Goal: Task Accomplishment & Management: Manage account settings

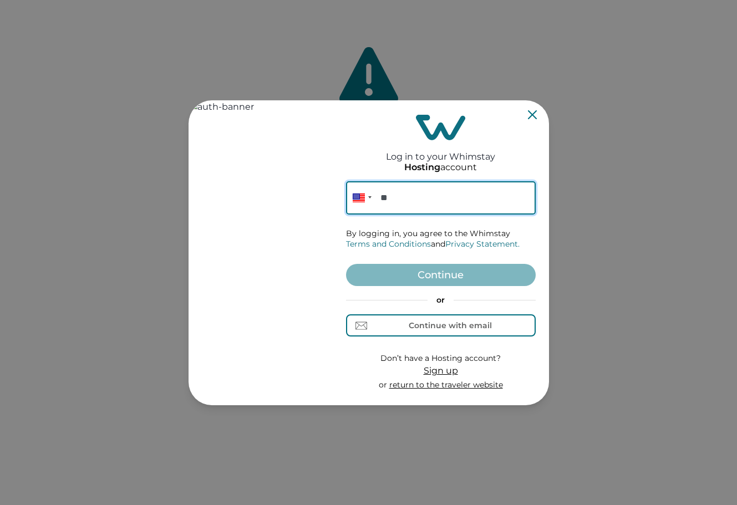
click at [410, 196] on input "**" at bounding box center [441, 197] width 190 height 33
paste input "**********"
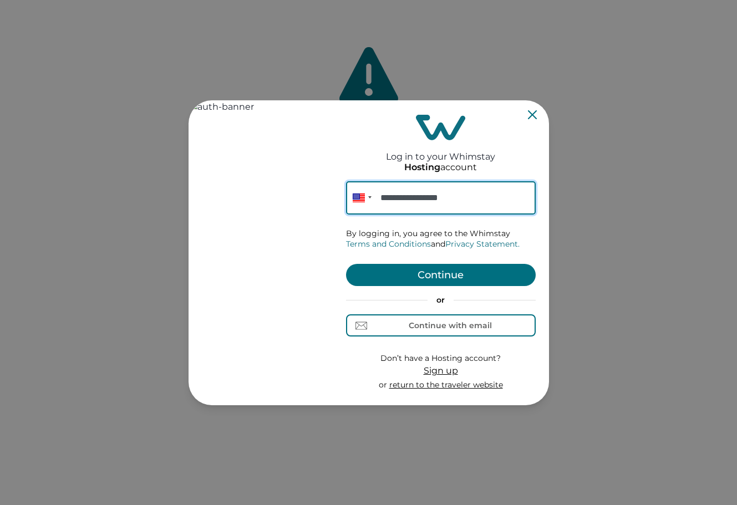
type input "**********"
click at [444, 272] on button "Continue" at bounding box center [441, 275] width 190 height 22
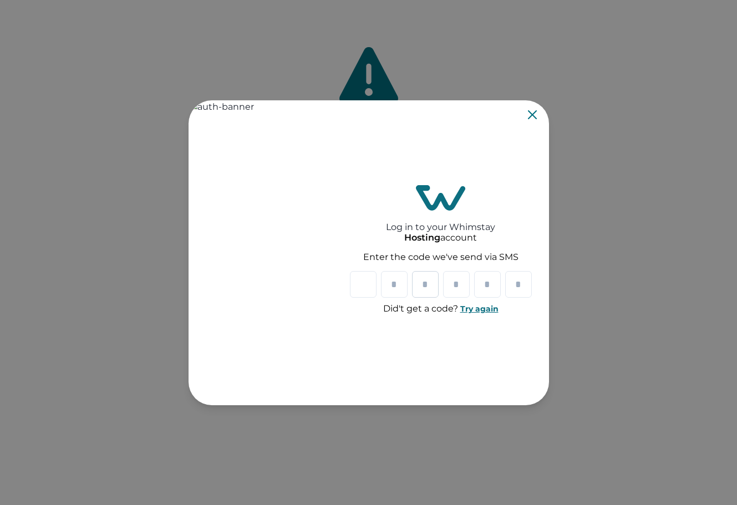
type input "*"
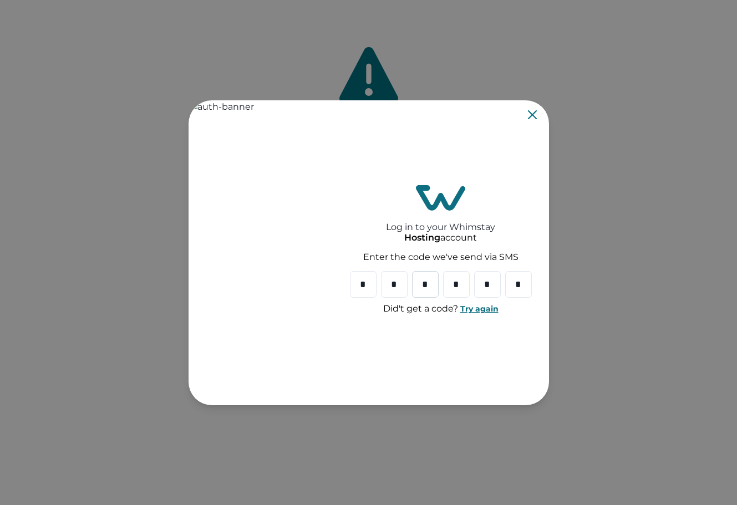
type input "*"
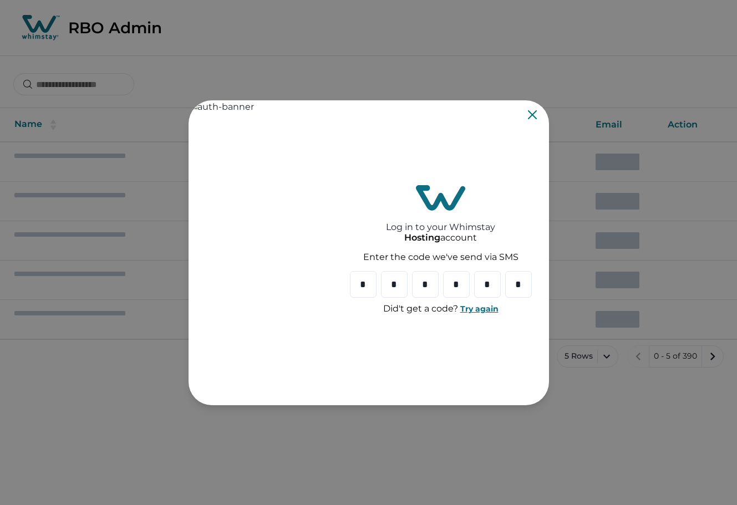
click at [532, 112] on icon "Close" at bounding box center [532, 114] width 9 height 9
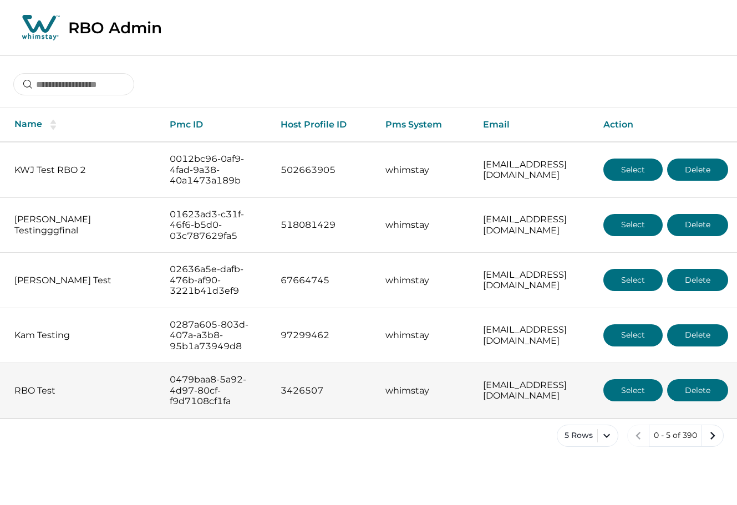
click at [634, 402] on button "Select" at bounding box center [633, 390] width 59 height 22
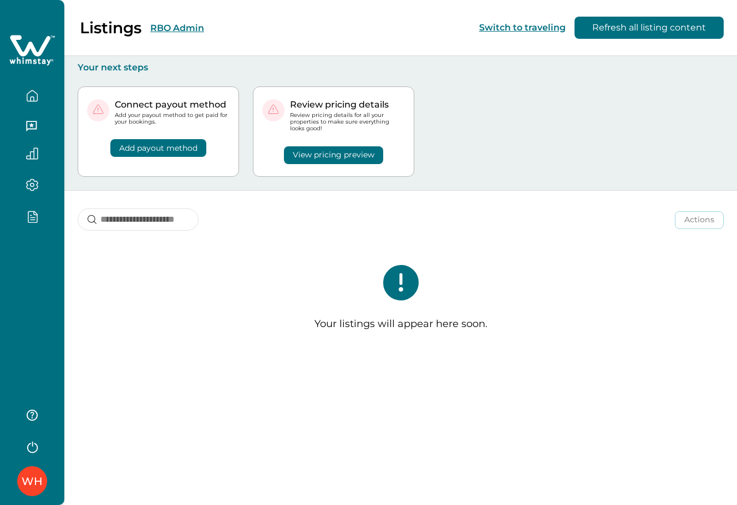
click at [16, 286] on div "WH" at bounding box center [32, 252] width 64 height 505
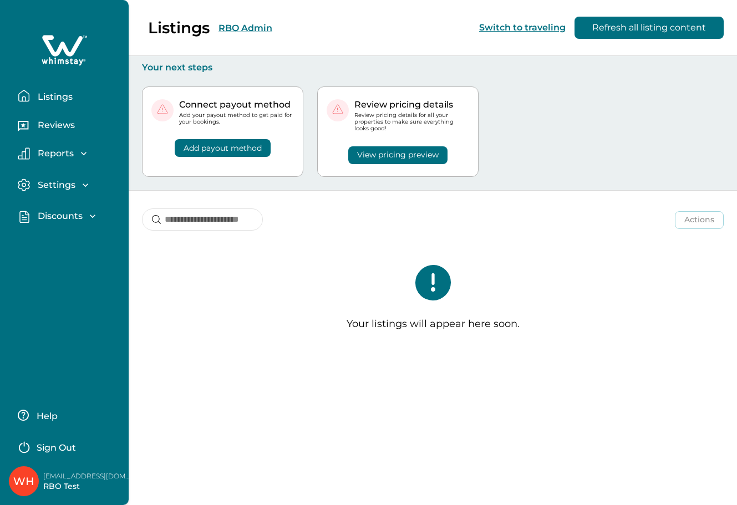
click at [65, 221] on p "Discounts" at bounding box center [58, 216] width 48 height 11
click at [71, 240] on p "Discounts" at bounding box center [58, 240] width 48 height 11
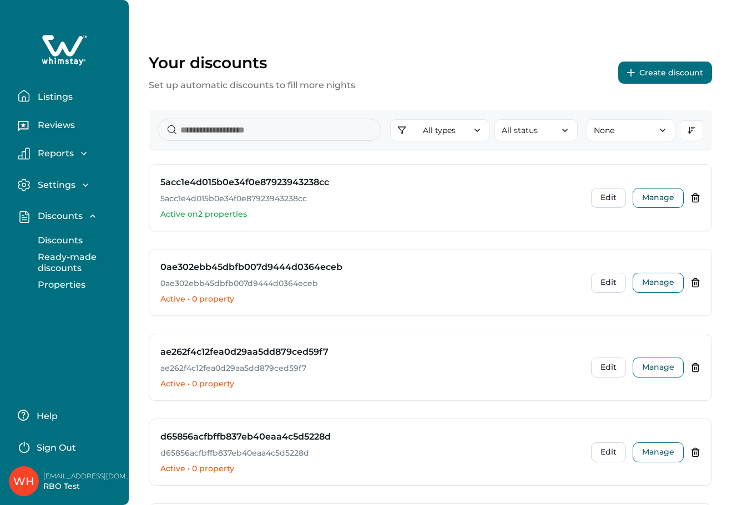
drag, startPoint x: 665, startPoint y: 73, endPoint x: 678, endPoint y: 64, distance: 15.2
click at [678, 64] on button "Create discount" at bounding box center [665, 73] width 94 height 22
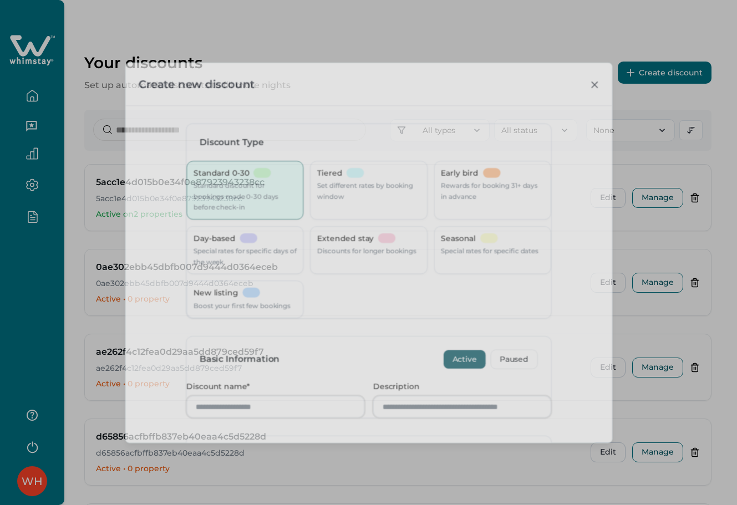
click at [662, 78] on div "Create new discount Discount Type Standard 0-30 Standard discount for bookings …" at bounding box center [368, 252] width 737 height 505
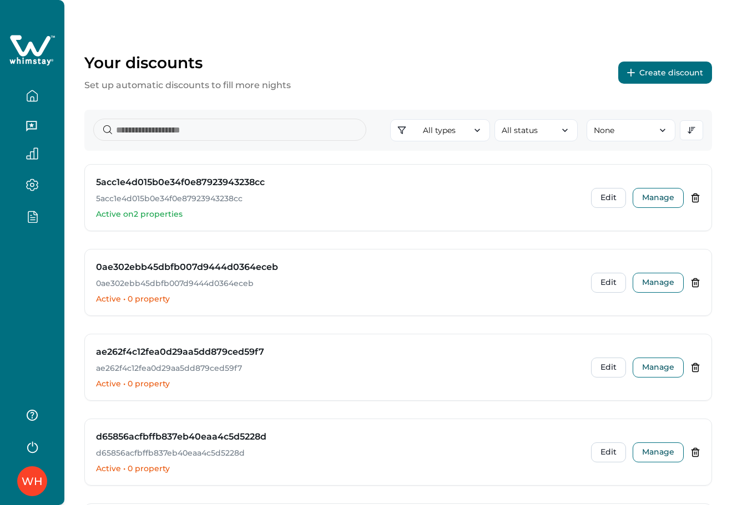
click at [642, 71] on button "Create discount" at bounding box center [665, 73] width 94 height 22
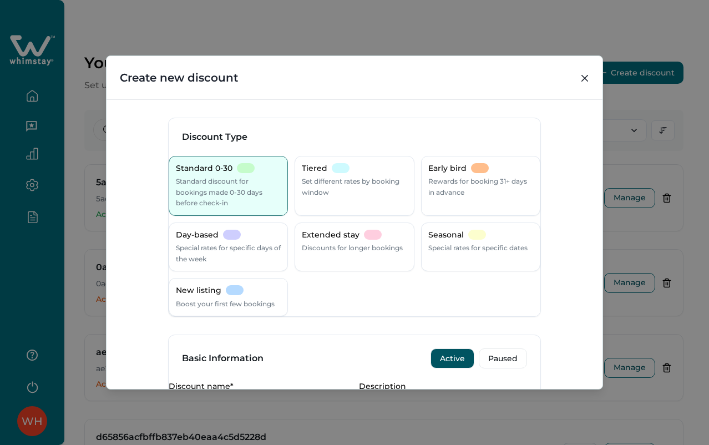
click at [247, 251] on p "Special rates for specific days of the week" at bounding box center [228, 253] width 105 height 22
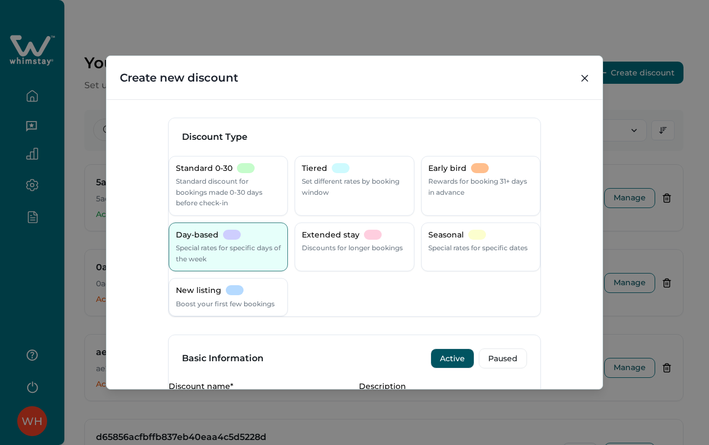
scroll to position [296, 0]
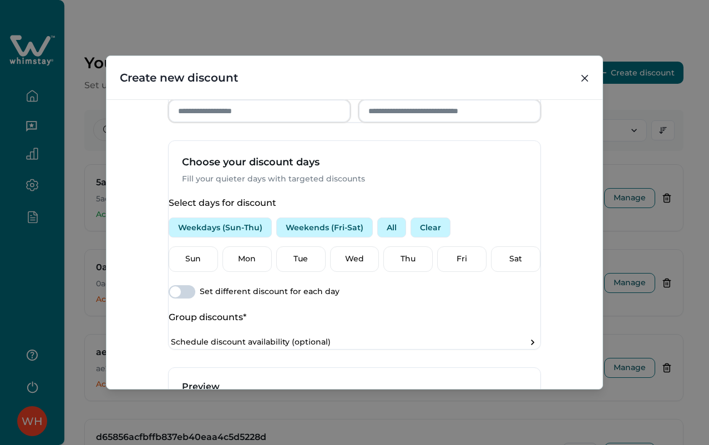
click at [343, 265] on p "Wed" at bounding box center [354, 259] width 35 height 11
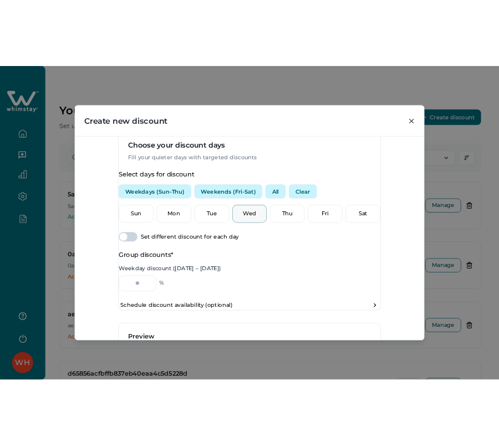
scroll to position [370, 0]
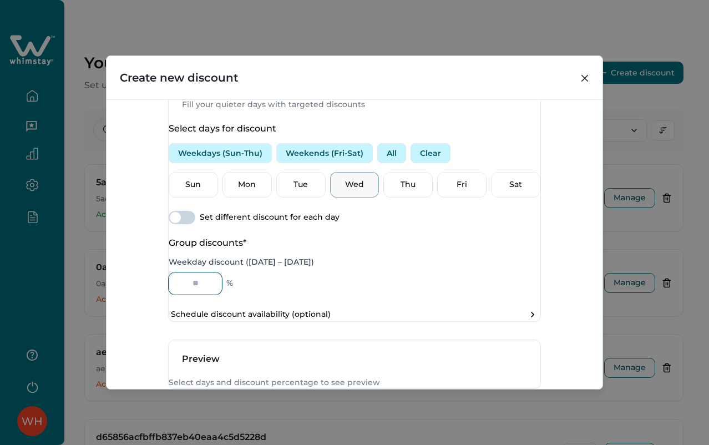
click at [210, 295] on input "Weekday discount ([DATE] – [DATE])" at bounding box center [195, 283] width 53 height 22
click at [217, 295] on input "Weekday discount ([DATE] – [DATE])" at bounding box center [195, 283] width 53 height 22
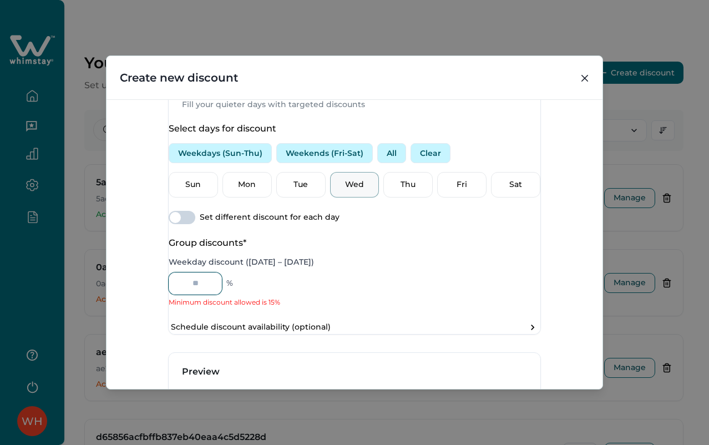
type input "*"
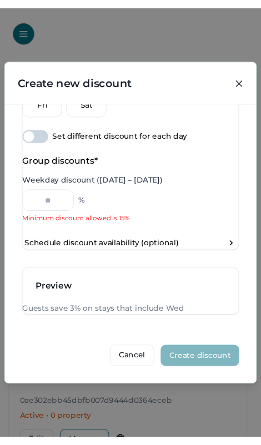
scroll to position [610, 0]
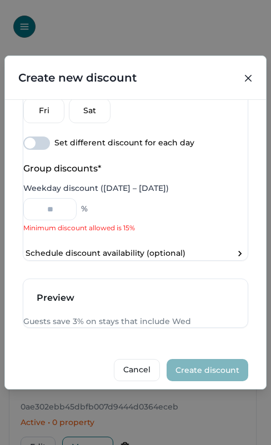
click at [36, 149] on span at bounding box center [29, 143] width 11 height 11
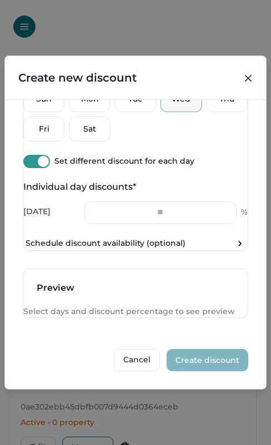
click at [160, 224] on input "number" at bounding box center [160, 212] width 152 height 22
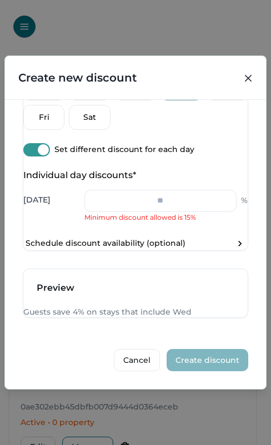
type input "*"
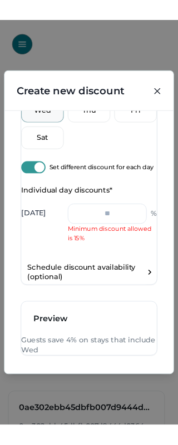
scroll to position [789, 0]
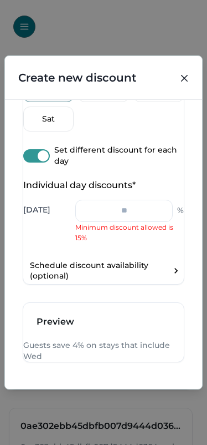
click at [100, 95] on p "Thu" at bounding box center [103, 89] width 36 height 11
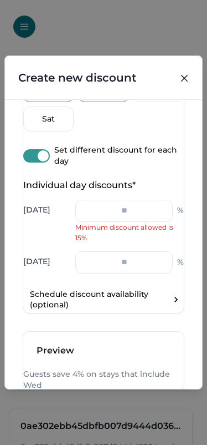
click at [141, 95] on p "Fri" at bounding box center [159, 89] width 36 height 11
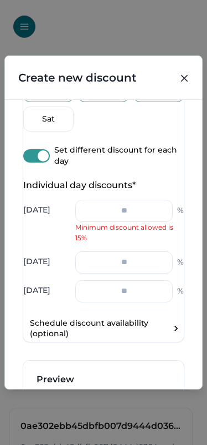
click at [119, 273] on input "number" at bounding box center [124, 262] width 98 height 22
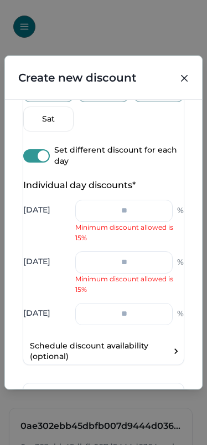
type input "*"
click at [120, 325] on input "number" at bounding box center [124, 314] width 98 height 22
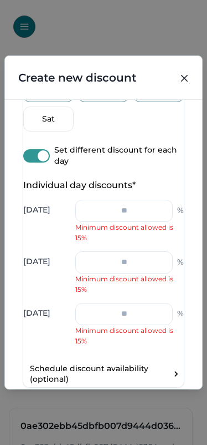
type input "*"
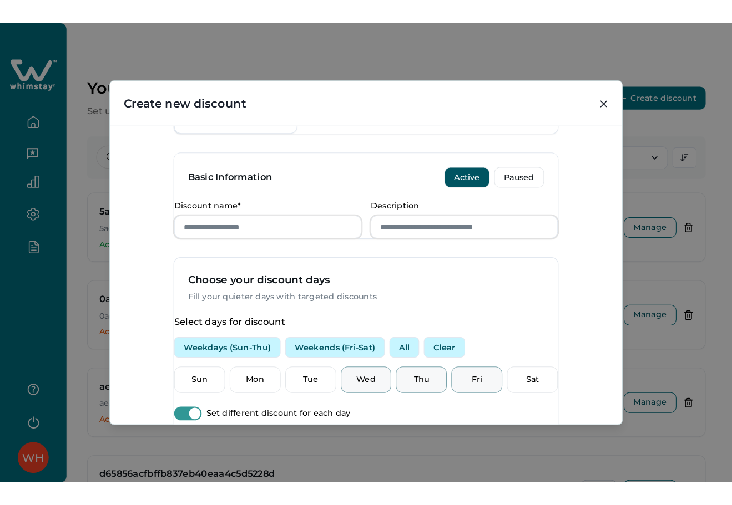
scroll to position [173, 0]
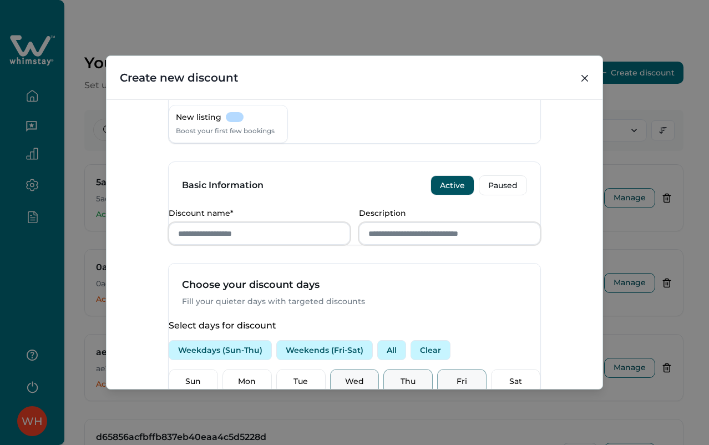
click at [584, 79] on icon "Close" at bounding box center [584, 78] width 7 height 7
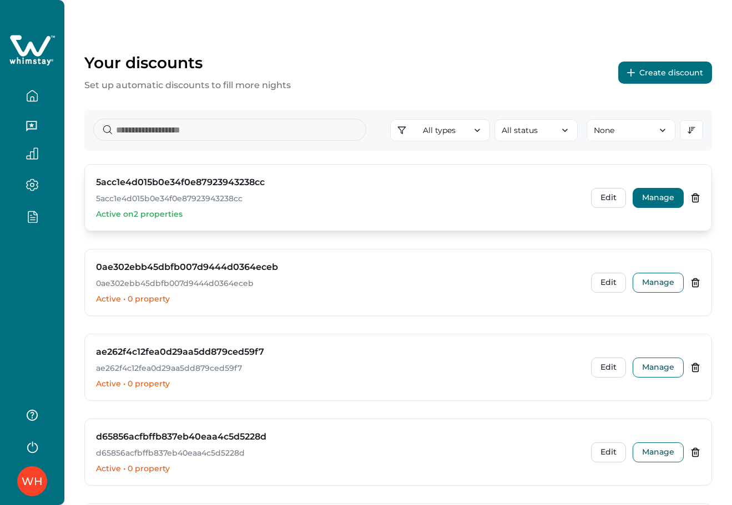
click at [640, 197] on button "Manage" at bounding box center [657, 198] width 51 height 20
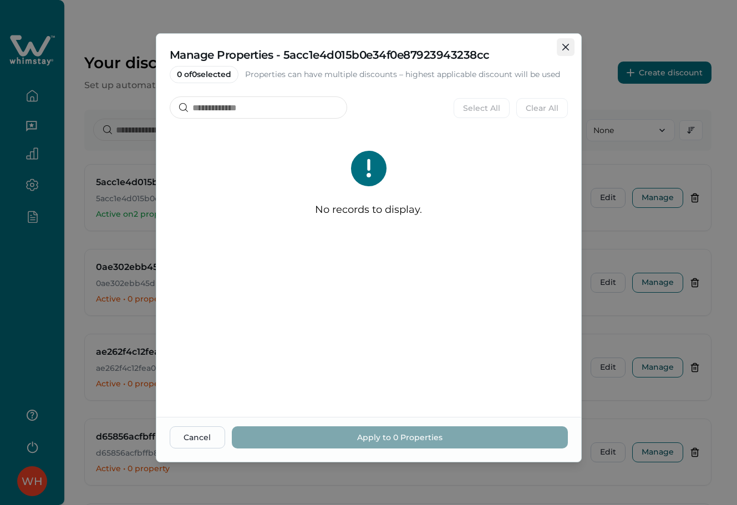
click at [562, 47] on icon "Close" at bounding box center [565, 47] width 7 height 7
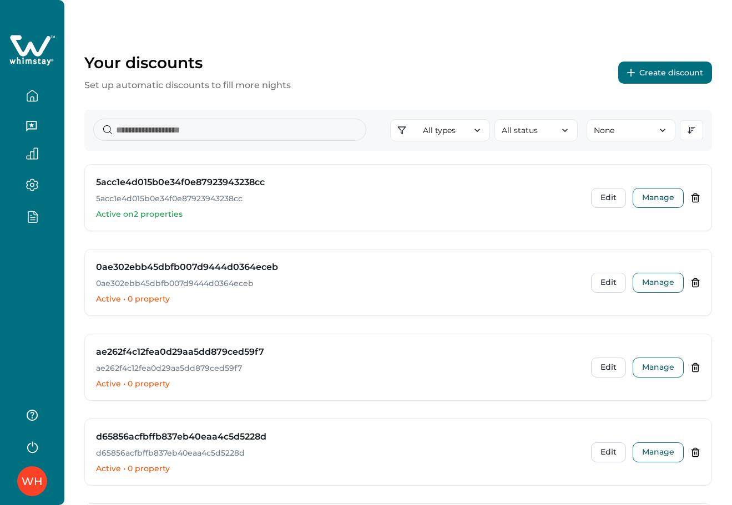
click at [32, 247] on div "WH" at bounding box center [32, 252] width 64 height 505
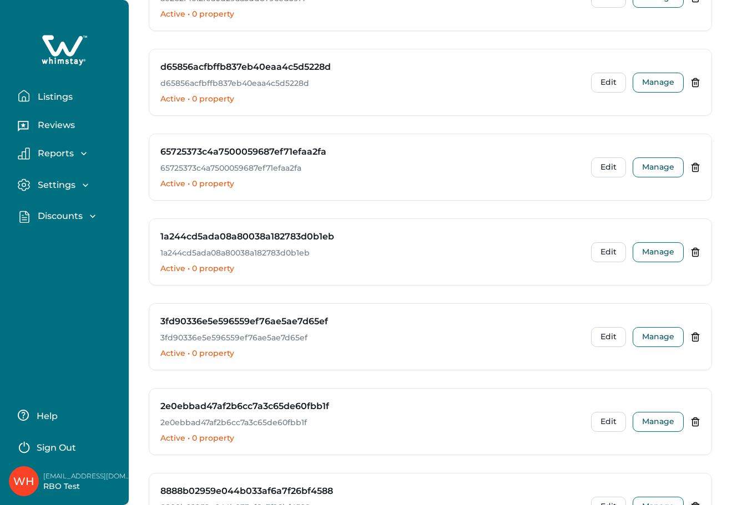
scroll to position [739, 0]
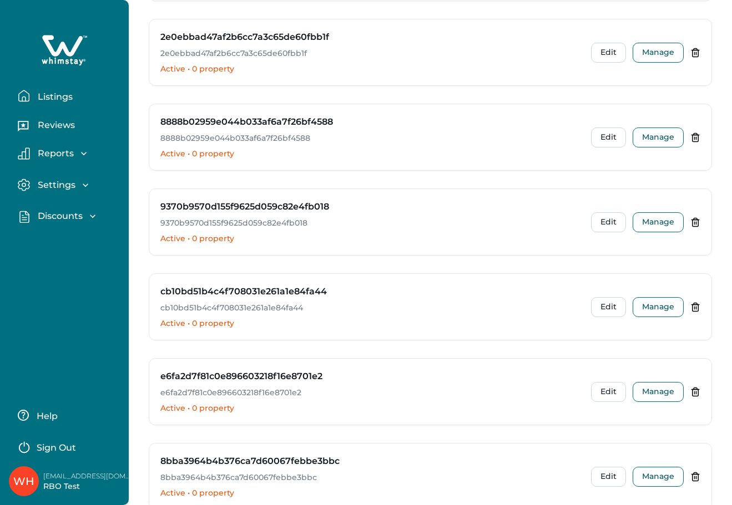
click at [85, 212] on div "Discounts" at bounding box center [64, 216] width 68 height 11
click at [74, 277] on button "Properties" at bounding box center [77, 285] width 102 height 22
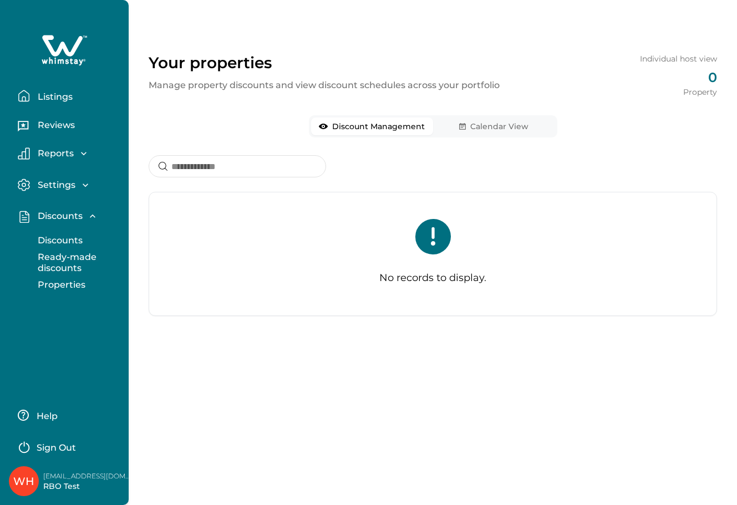
click at [55, 260] on p "Ready-made discounts" at bounding box center [80, 263] width 93 height 22
